Goal: Task Accomplishment & Management: Manage account settings

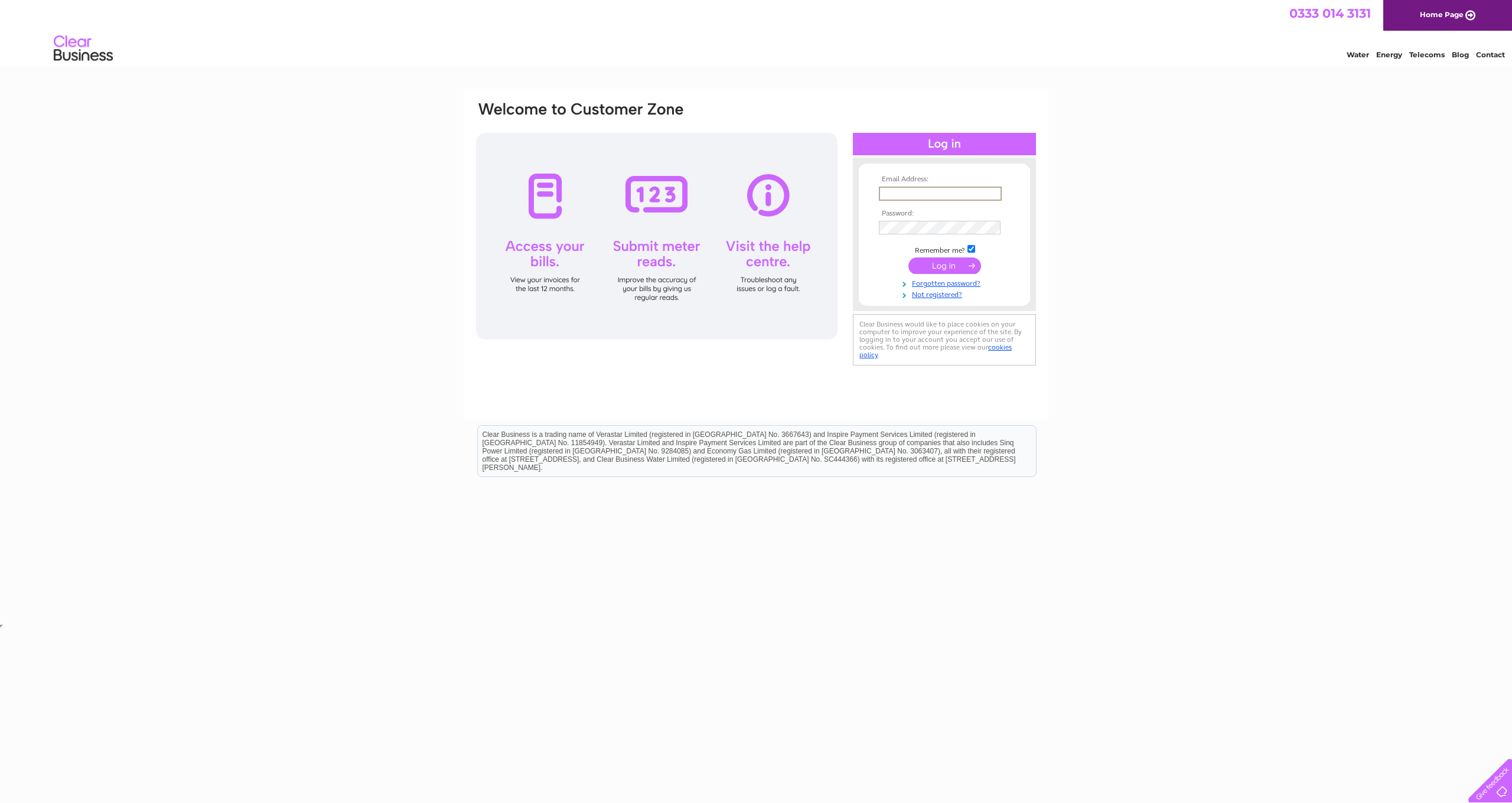
type input "[PERSON_NAME][EMAIL_ADDRESS][DOMAIN_NAME]"
click at [964, 271] on input "submit" at bounding box center [945, 264] width 73 height 16
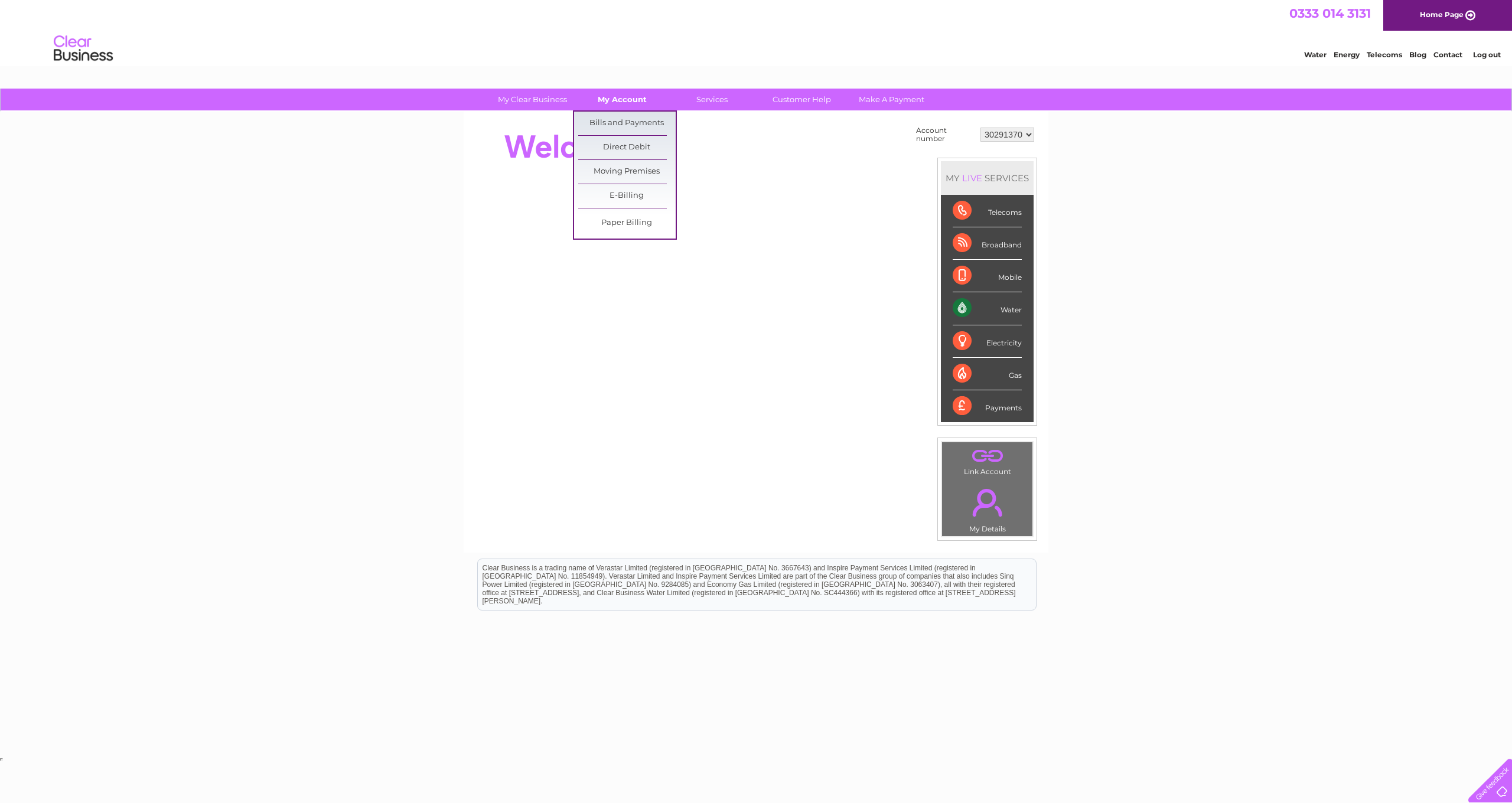
click at [619, 100] on link "My Account" at bounding box center [622, 99] width 97 height 22
click at [623, 118] on link "Bills and Payments" at bounding box center [627, 124] width 97 height 24
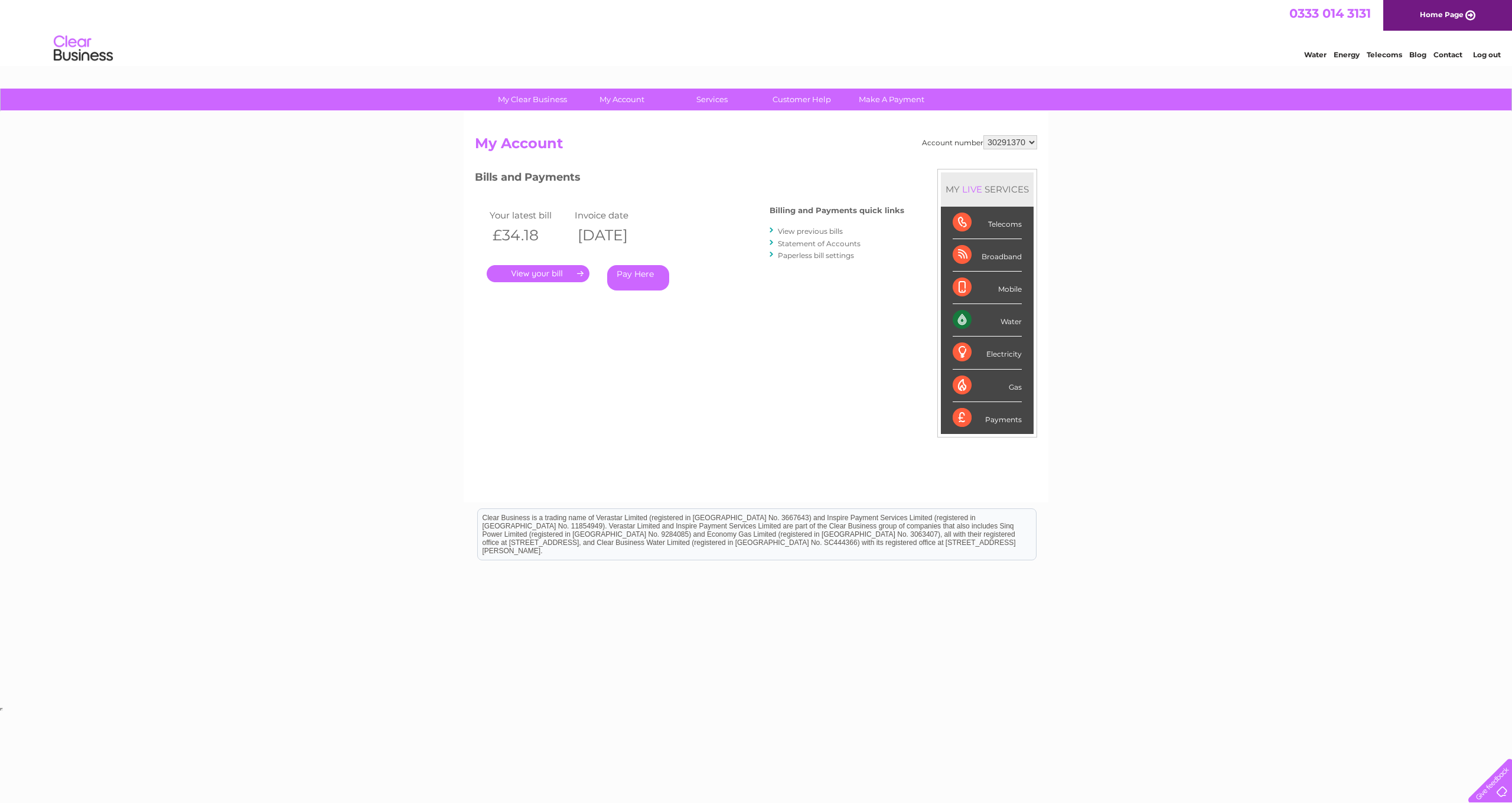
click at [571, 272] on link "." at bounding box center [538, 273] width 103 height 17
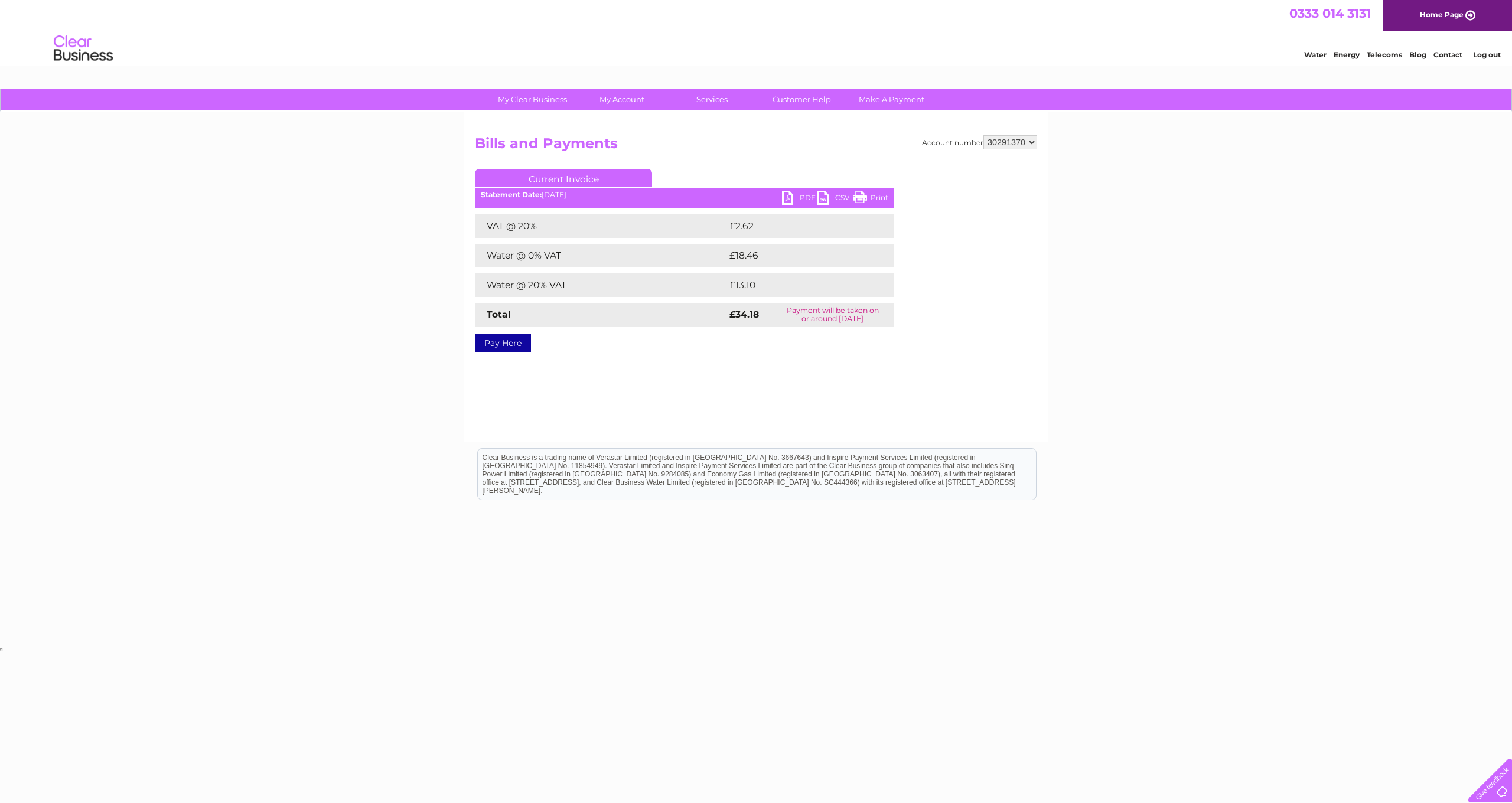
click at [795, 198] on link "PDF" at bounding box center [800, 199] width 36 height 17
